Goal: Information Seeking & Learning: Learn about a topic

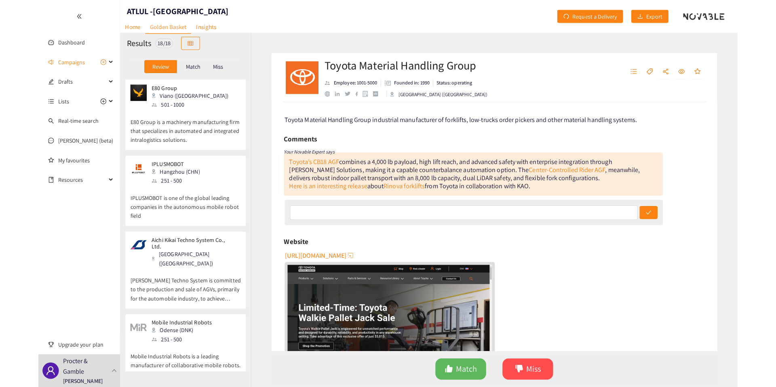
scroll to position [1018, 0]
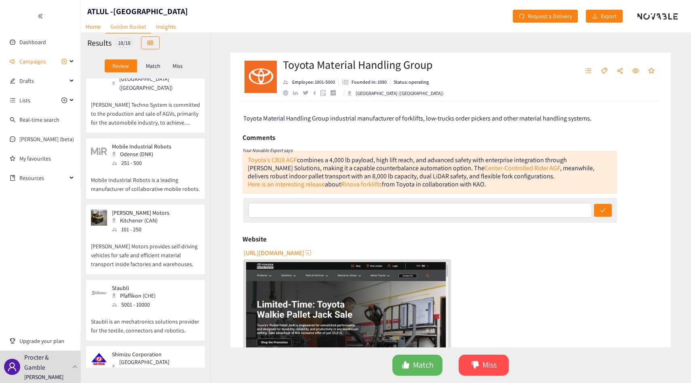
click at [157, 167] on p "Mobile Industrial Robots is a leading manufacturer of collaborative mobile robo…" at bounding box center [145, 180] width 109 height 26
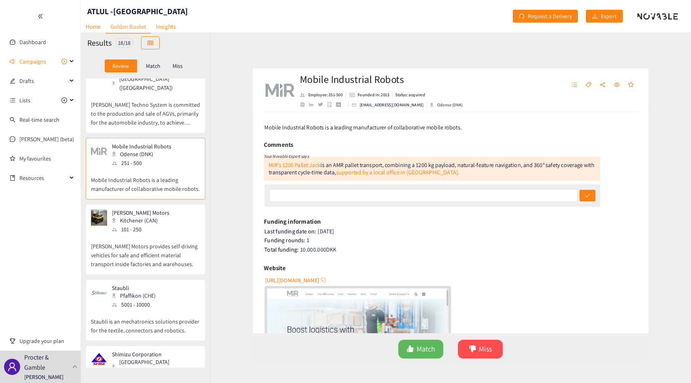
click at [183, 209] on div "[PERSON_NAME] Motors Kitchener (CAN) 101 - 250" at bounding box center [145, 221] width 109 height 24
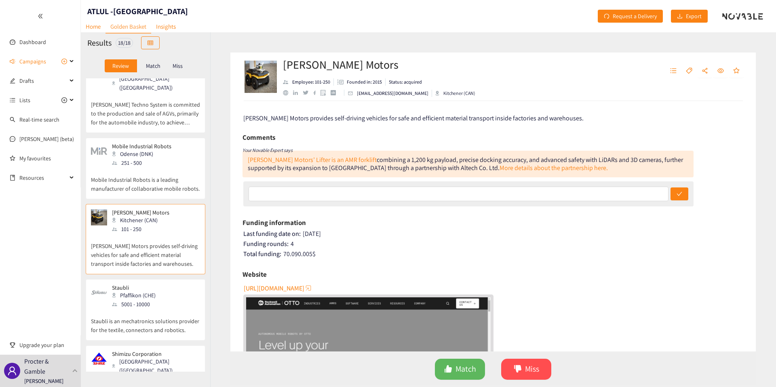
scroll to position [1014, 0]
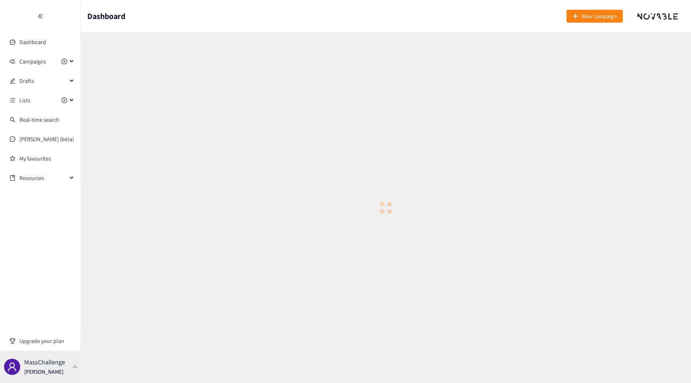
click at [49, 367] on p "MassChallenge" at bounding box center [44, 362] width 41 height 10
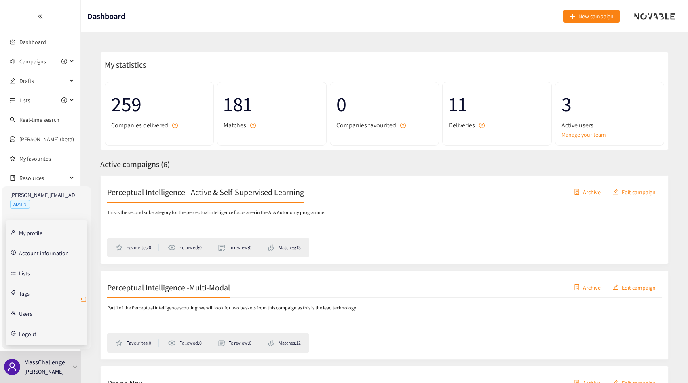
click at [84, 300] on icon "retweet" at bounding box center [83, 299] width 6 height 6
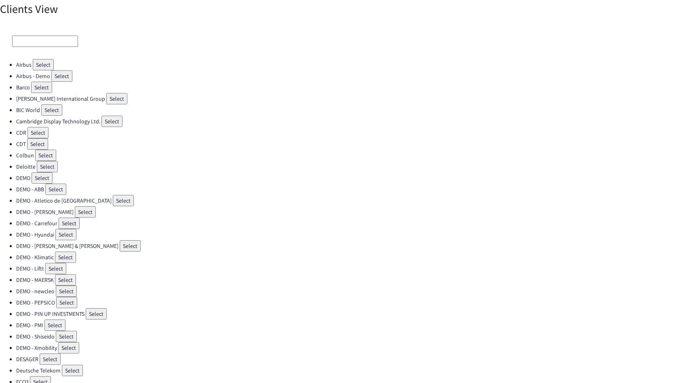
click at [58, 43] on input at bounding box center [45, 41] width 66 height 11
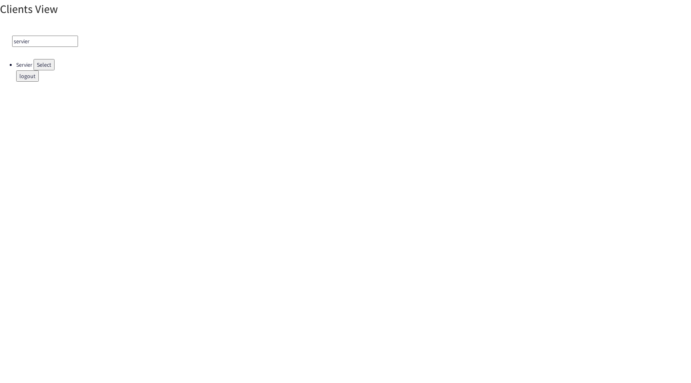
type input "servier"
click at [48, 61] on button "Select" at bounding box center [44, 64] width 21 height 11
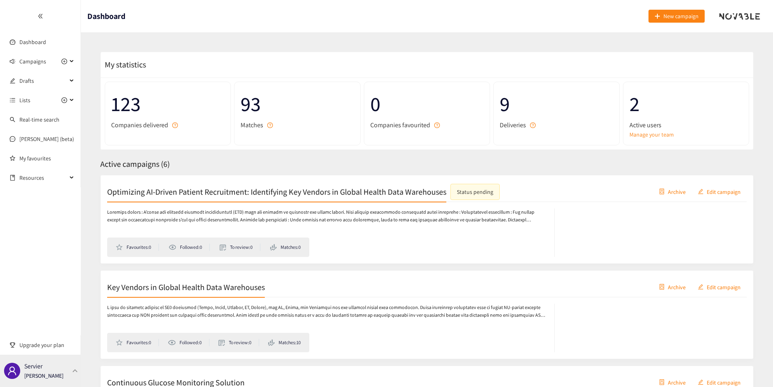
click at [59, 373] on p "[PERSON_NAME]" at bounding box center [43, 375] width 39 height 9
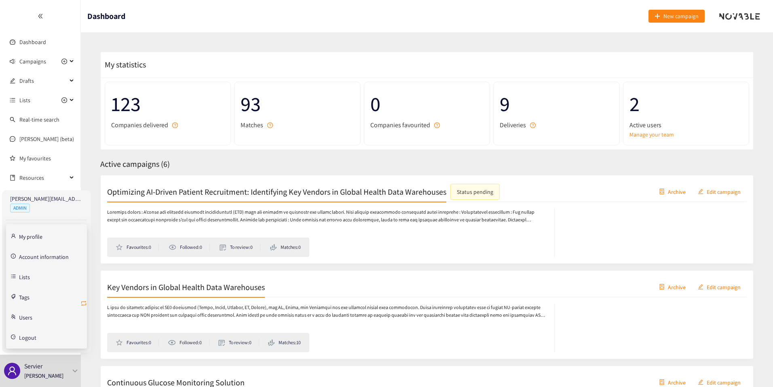
click at [81, 304] on icon "retweet" at bounding box center [83, 303] width 6 height 6
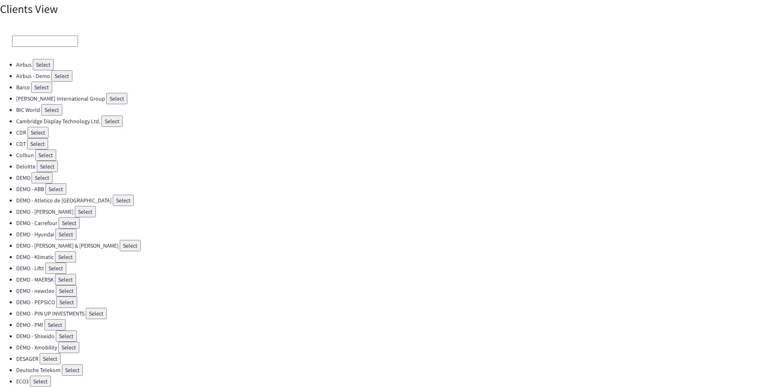
click at [24, 34] on div at bounding box center [386, 41] width 773 height 36
click at [24, 39] on input at bounding box center [45, 41] width 66 height 11
click at [55, 43] on input at bounding box center [45, 41] width 66 height 11
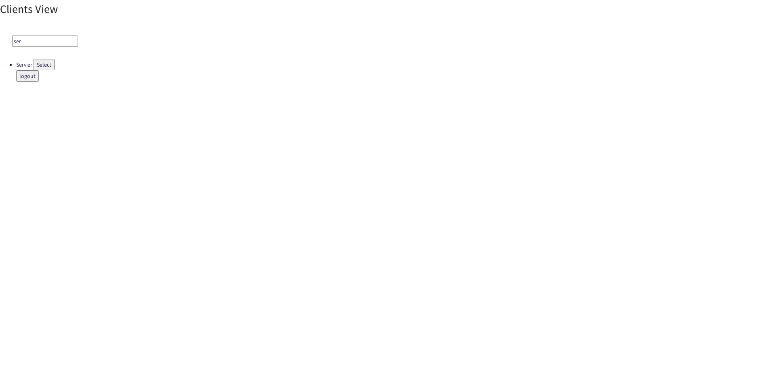
type input "ser"
click at [47, 61] on button "Select" at bounding box center [44, 64] width 21 height 11
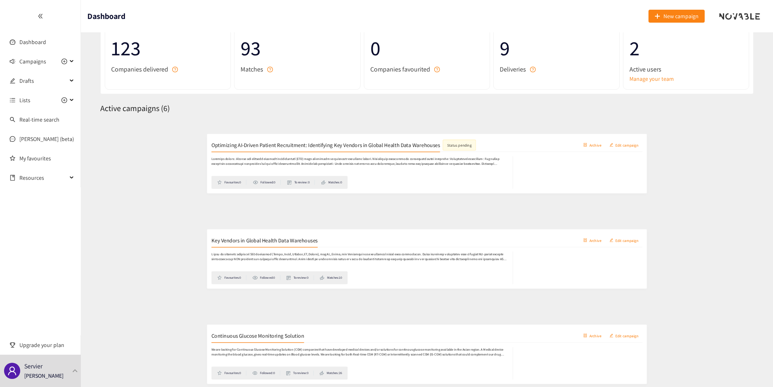
scroll to position [52, 0]
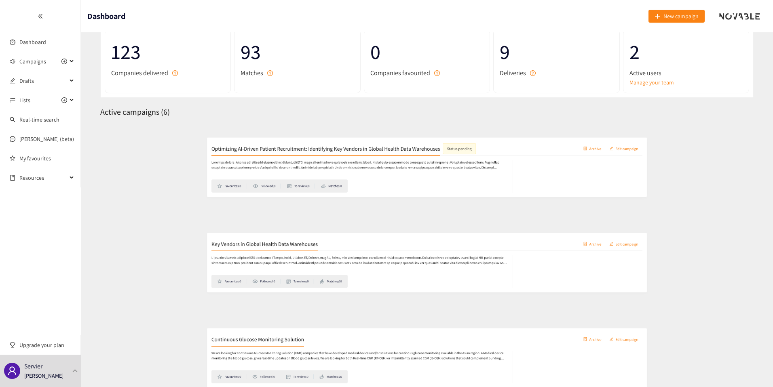
click at [203, 145] on h2 "Optimizing AI-Driven Patient Recruitment: Identifying Key Vendors in Global Hea…" at bounding box center [276, 139] width 339 height 11
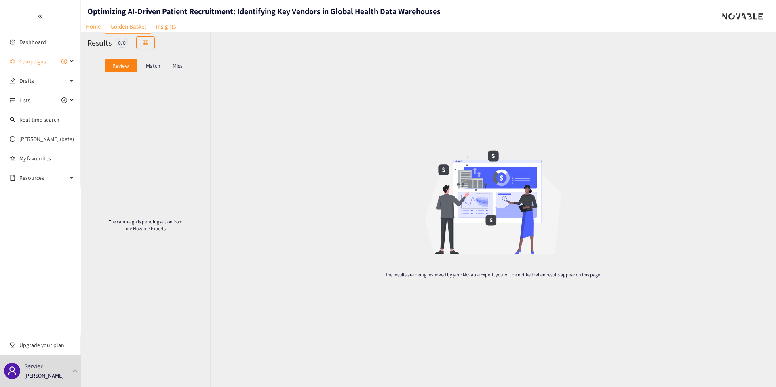
click at [103, 29] on link "Home" at bounding box center [93, 26] width 25 height 13
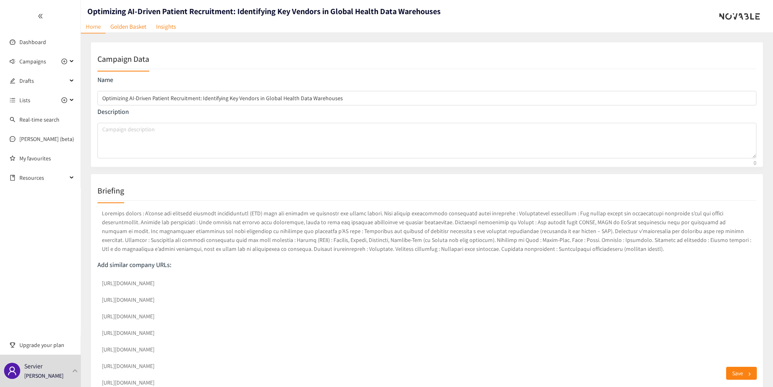
click at [127, 31] on link "Golden Basket" at bounding box center [128, 26] width 46 height 13
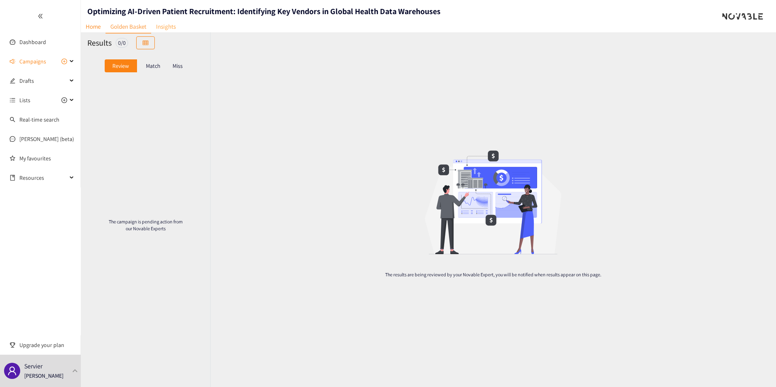
click at [168, 26] on link "Insights" at bounding box center [166, 26] width 30 height 13
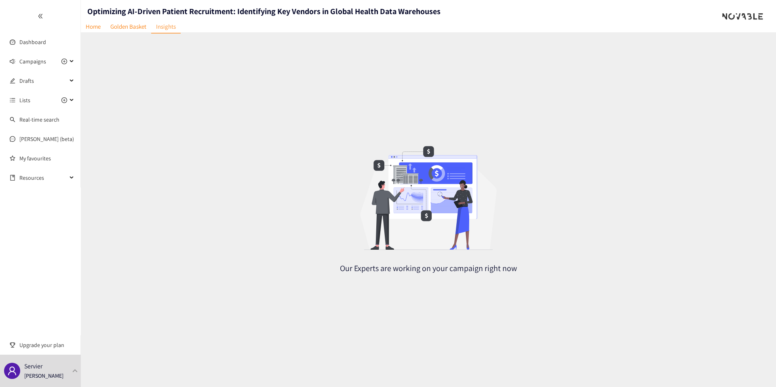
click at [78, 20] on div at bounding box center [40, 16] width 80 height 32
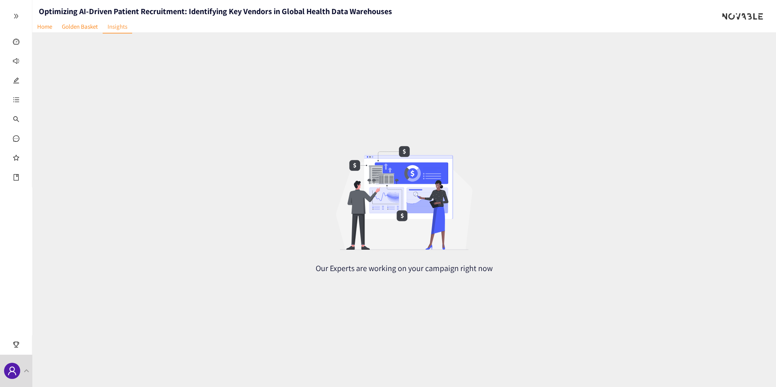
click at [24, 21] on div at bounding box center [16, 16] width 32 height 32
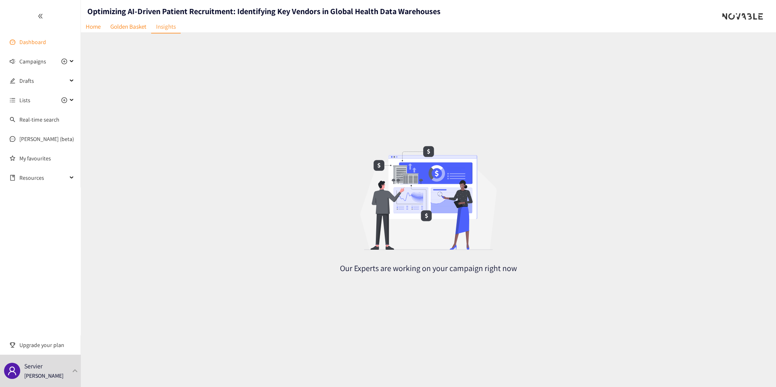
click at [24, 41] on link "Dashboard" at bounding box center [32, 41] width 27 height 7
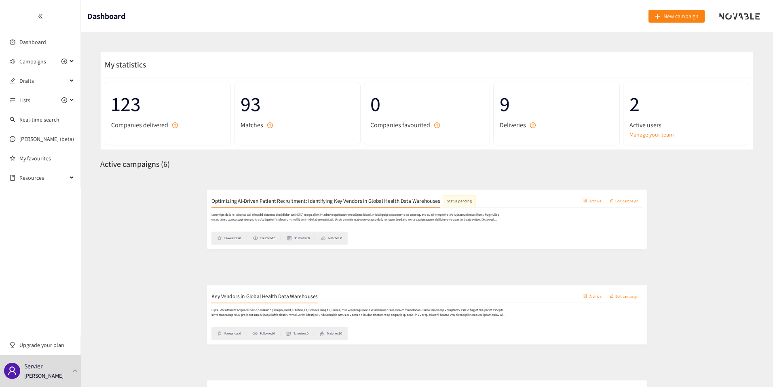
click at [212, 292] on h2 "Key Vendors in Global Health Data Warehouses" at bounding box center [186, 286] width 158 height 11
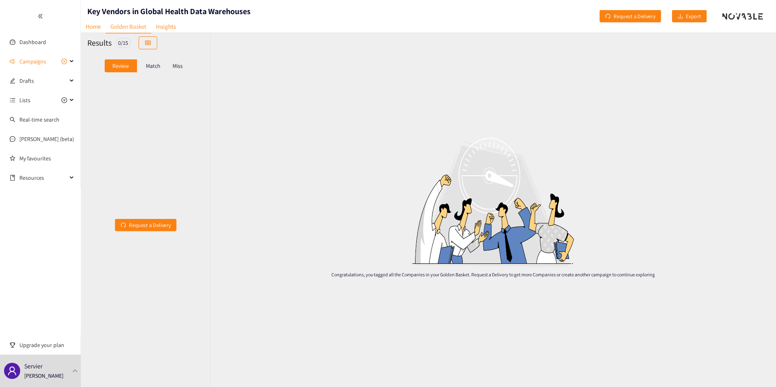
click at [150, 50] on div "Results 0 / 15" at bounding box center [145, 42] width 129 height 21
click at [152, 75] on div "Review Match Miss" at bounding box center [145, 65] width 129 height 25
click at [150, 63] on p "Match" at bounding box center [153, 66] width 15 height 6
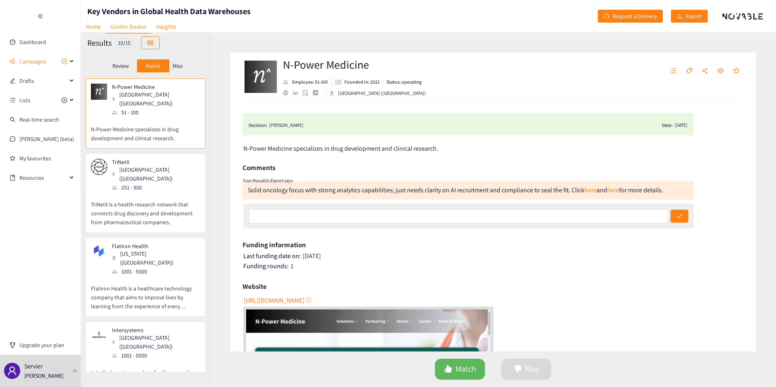
click at [167, 69] on div "Match" at bounding box center [153, 65] width 32 height 13
click at [173, 67] on p "Miss" at bounding box center [178, 66] width 10 height 6
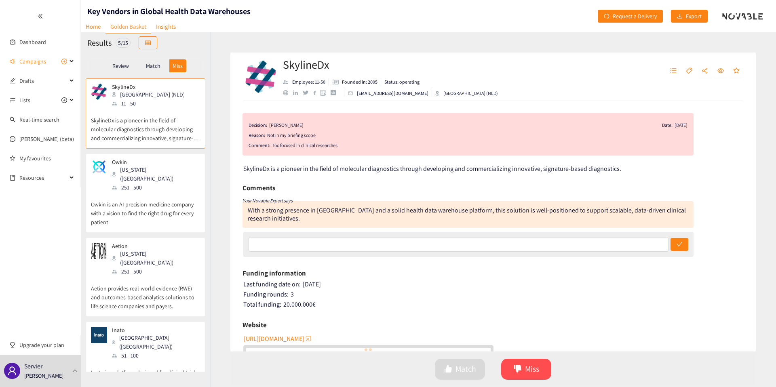
click at [152, 67] on p "Match" at bounding box center [153, 66] width 15 height 6
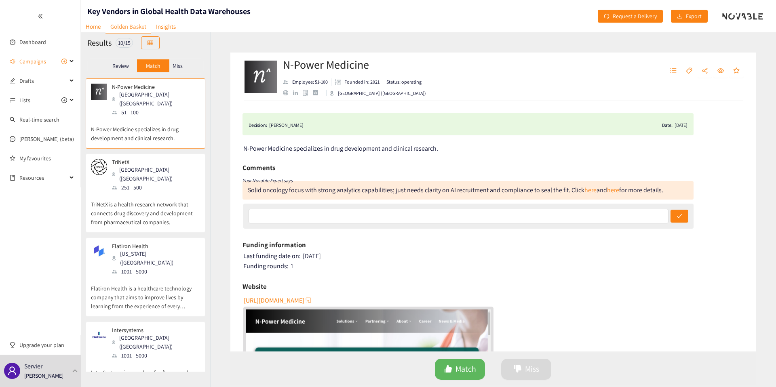
click at [206, 11] on h1 "Key Vendors in Global Health Data Warehouses" at bounding box center [168, 11] width 163 height 11
click at [207, 11] on h1 "Key Vendors in Global Health Data Warehouses" at bounding box center [168, 11] width 163 height 11
